Goal: Task Accomplishment & Management: Use online tool/utility

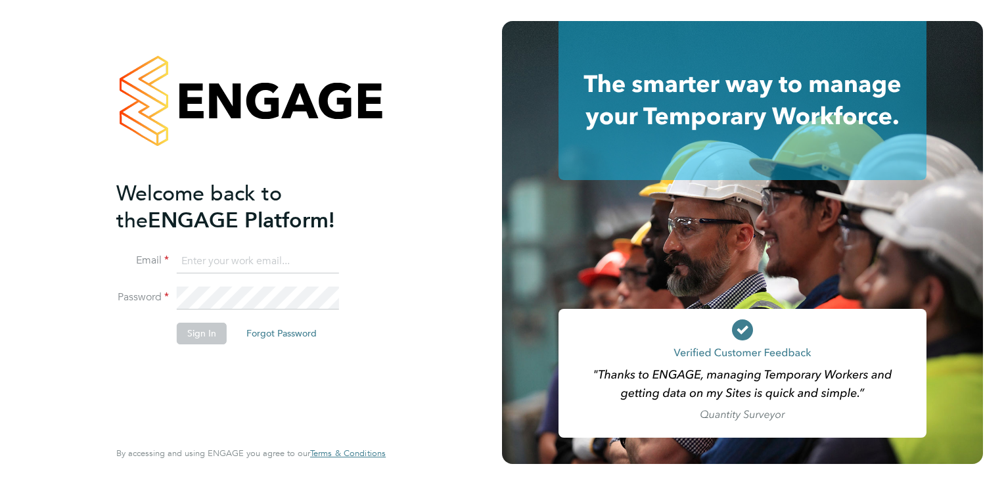
type input "m.arno@bandk.co.uk"
click at [191, 411] on div "Welcome back to the ENGAGE Platform! Email m.arno@bandk.co.uk Password Sign In …" at bounding box center [244, 308] width 256 height 256
click at [204, 327] on button "Sign In" at bounding box center [202, 333] width 50 height 21
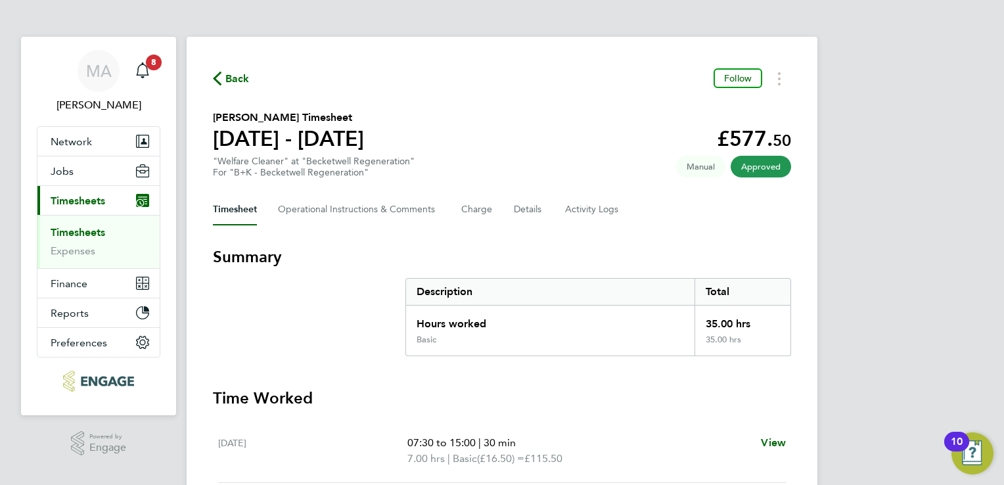
click at [66, 230] on link "Timesheets" at bounding box center [78, 232] width 55 height 12
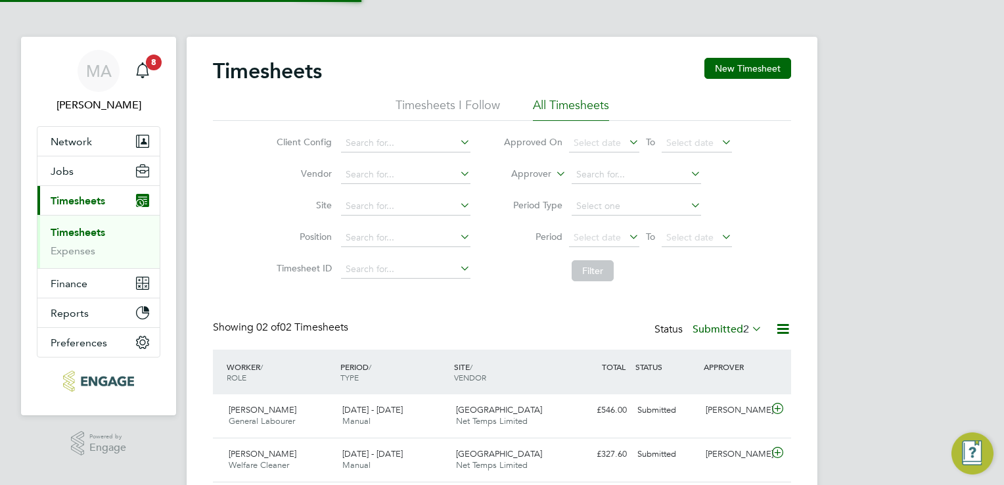
scroll to position [33, 114]
click at [457, 200] on icon at bounding box center [457, 205] width 0 height 18
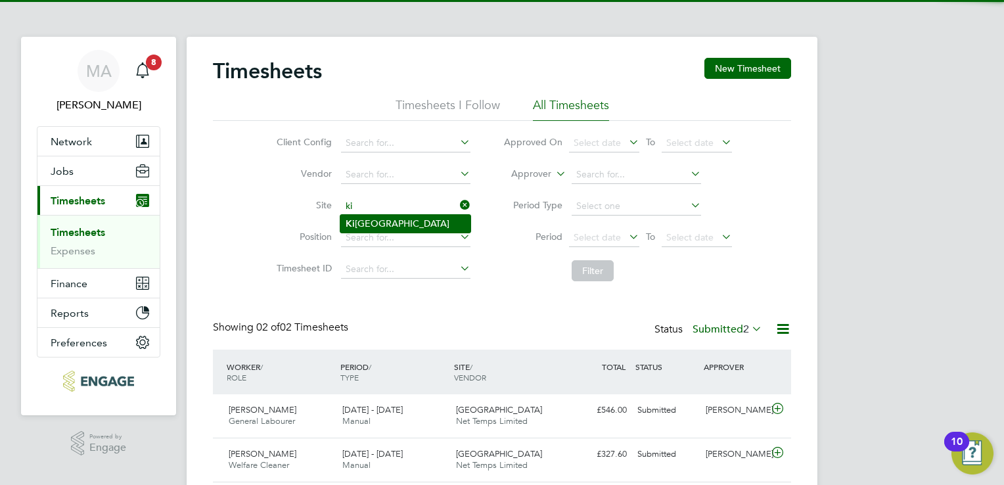
click at [400, 225] on li "Ki rkstall Road" at bounding box center [405, 224] width 130 height 18
type input "Kirkstall Road"
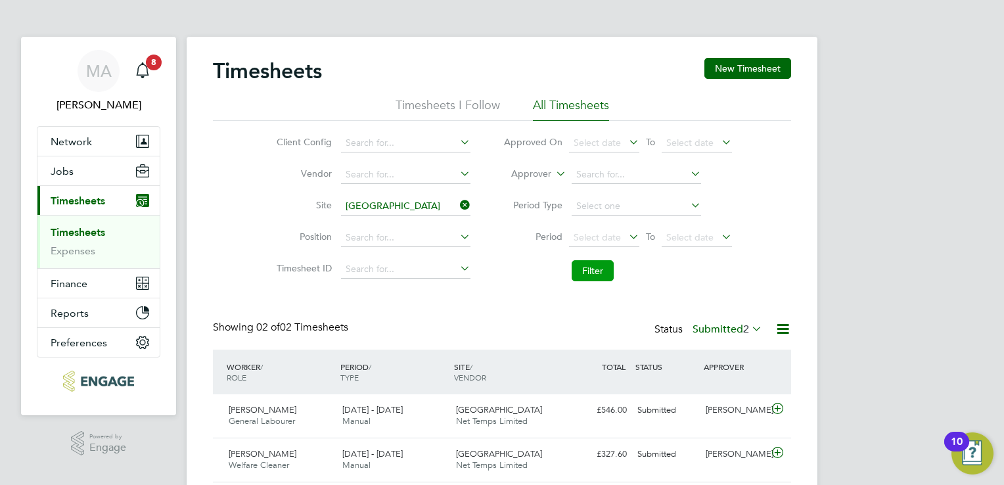
click at [589, 269] on button "Filter" at bounding box center [593, 270] width 42 height 21
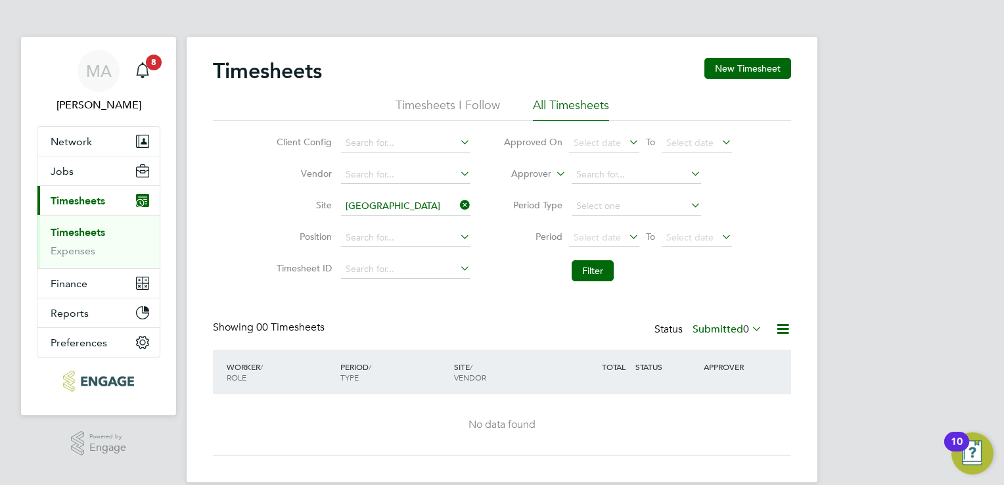
click at [708, 333] on label "Submitted 0" at bounding box center [728, 329] width 70 height 13
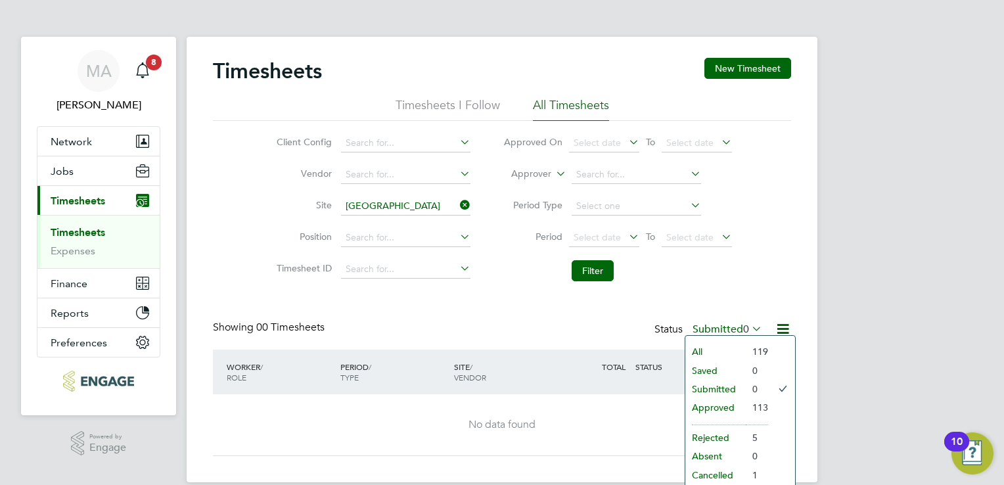
click at [720, 348] on li "All" at bounding box center [715, 351] width 60 height 18
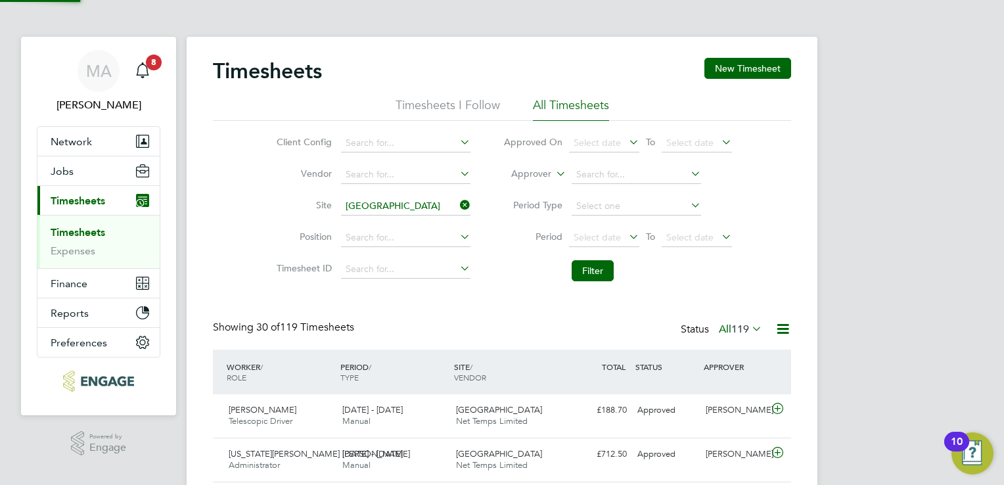
scroll to position [0, 0]
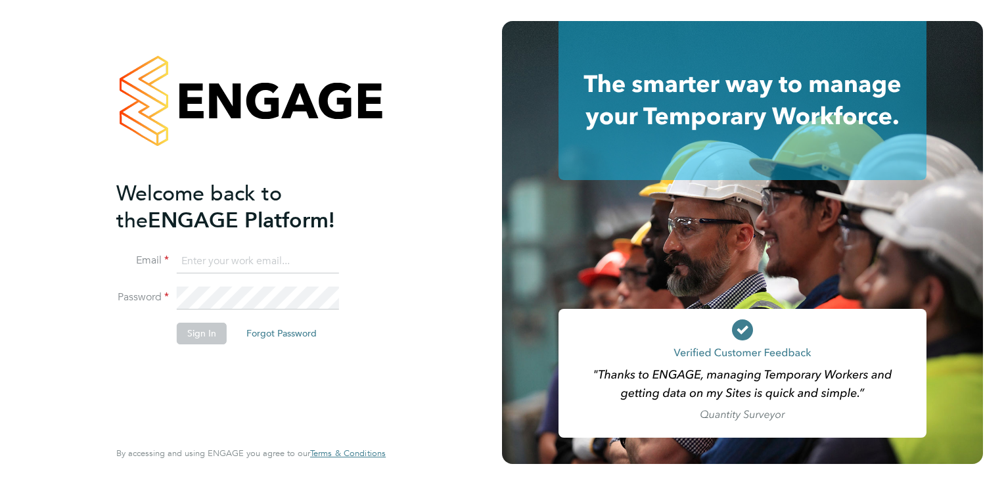
type input "m.arno@bandk.co.uk"
click at [202, 427] on div "Welcome back to the ENGAGE Platform! Email m.arno@bandk.co.uk Password Sign In …" at bounding box center [244, 308] width 256 height 256
click at [189, 330] on button "Sign In" at bounding box center [202, 333] width 50 height 21
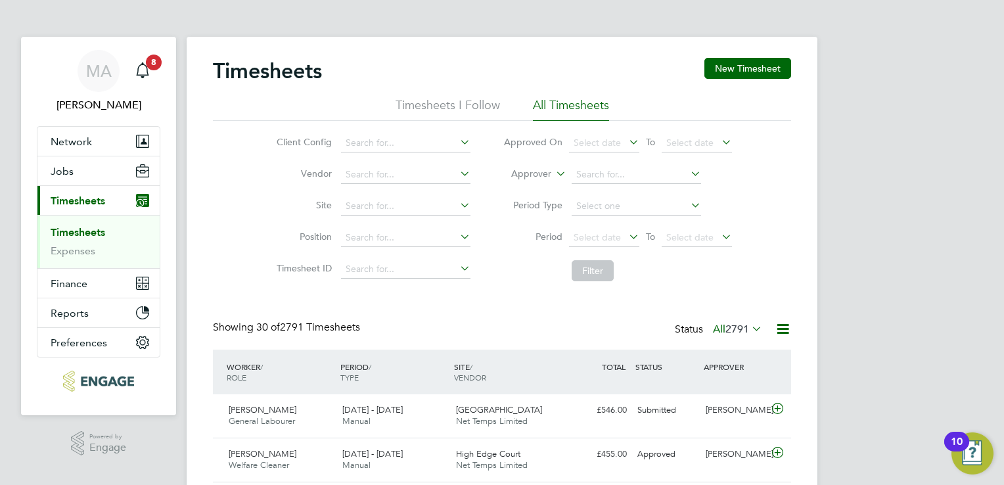
click at [457, 204] on icon at bounding box center [457, 205] width 0 height 18
click at [425, 225] on li "Ki rkstall Road" at bounding box center [405, 224] width 130 height 18
type input "Kirkstall Road"
click at [600, 275] on button "Filter" at bounding box center [593, 270] width 42 height 21
click at [747, 333] on span "119" at bounding box center [740, 329] width 18 height 13
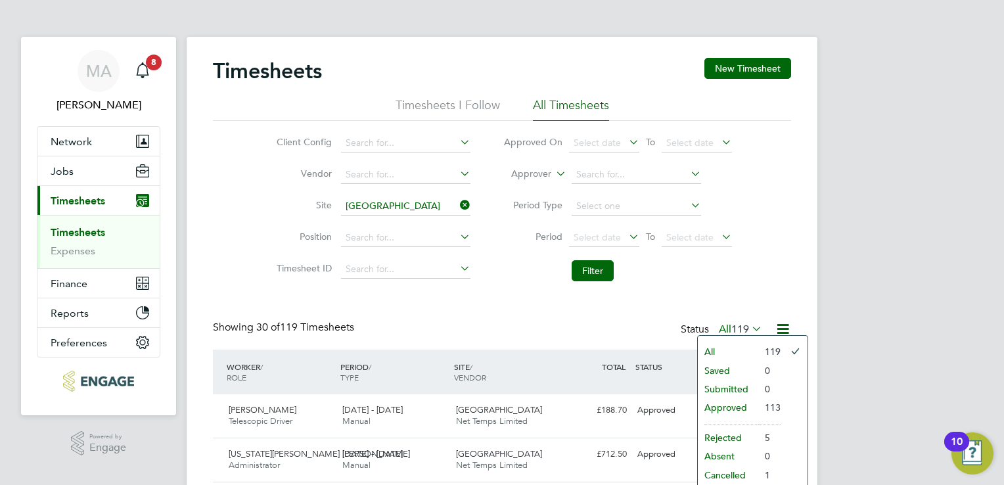
click at [747, 332] on span "119" at bounding box center [740, 329] width 18 height 13
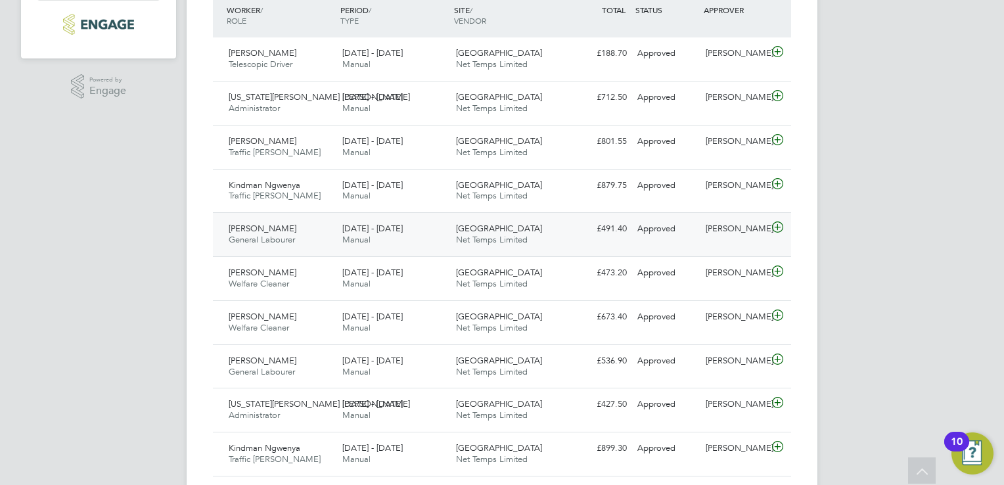
click at [452, 354] on div "Kirkstall Road Net Temps Limited" at bounding box center [508, 366] width 114 height 33
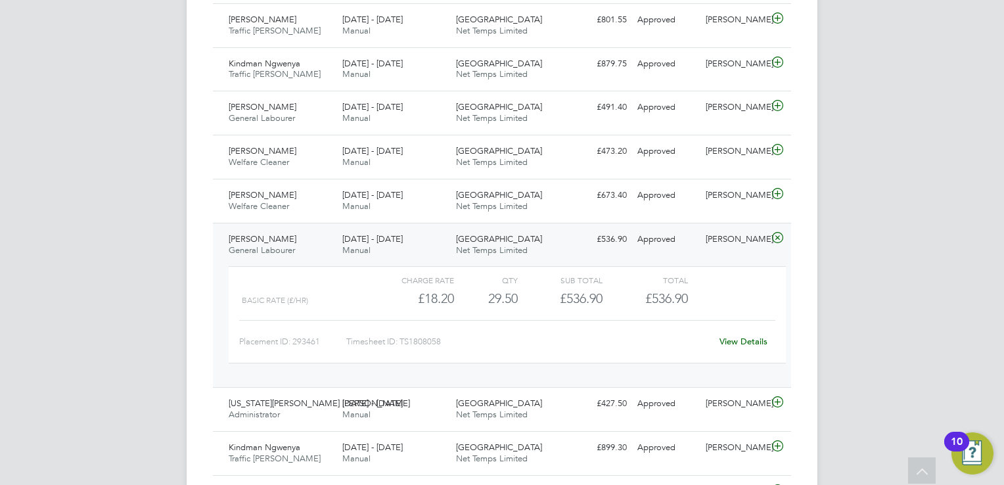
click at [739, 338] on link "View Details" at bounding box center [744, 341] width 48 height 11
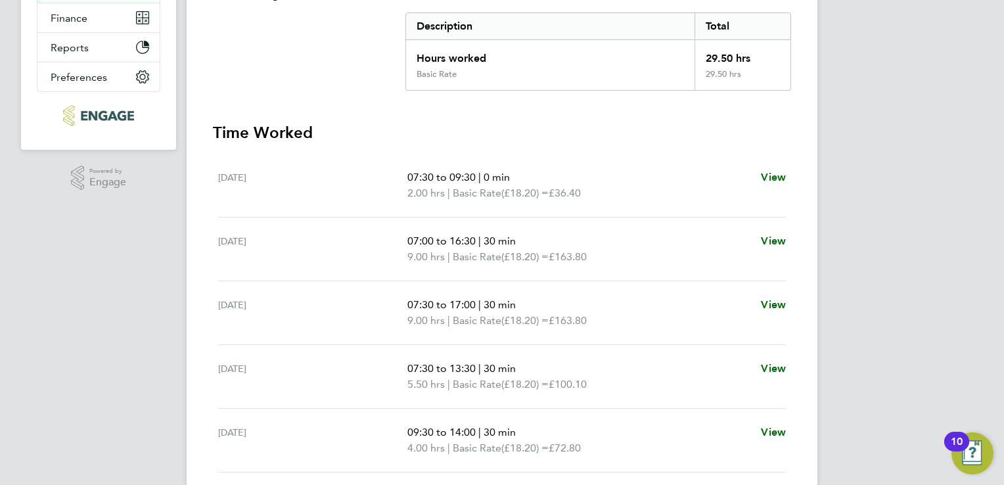
scroll to position [335, 0]
